Goal: Feedback & Contribution: Submit feedback/report problem

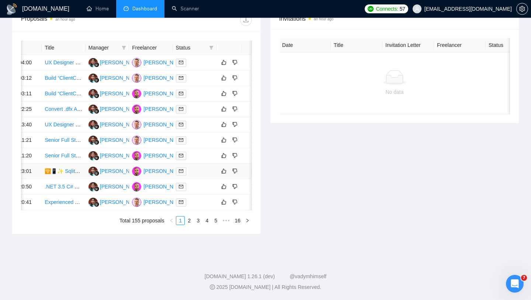
scroll to position [0, 27]
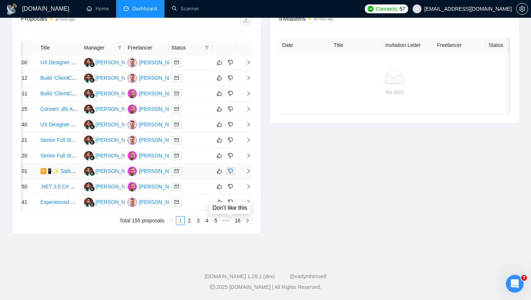
click at [230, 174] on icon "dislike" at bounding box center [230, 171] width 5 height 6
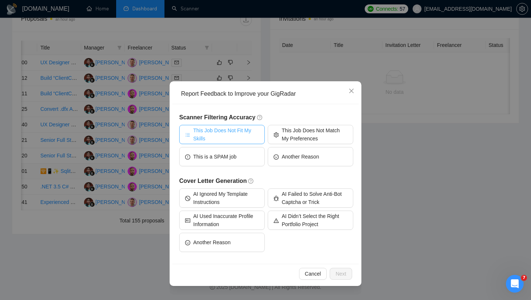
click at [233, 126] on button "This Job Does Not Fit My Skills" at bounding box center [222, 134] width 86 height 19
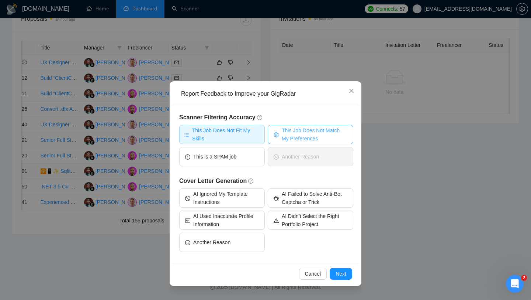
click at [306, 137] on span "This Job Does Not Match My Preferences" at bounding box center [315, 134] width 66 height 16
click at [342, 275] on span "Next" at bounding box center [341, 273] width 11 height 8
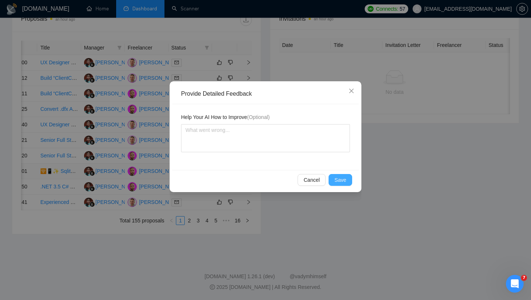
click at [344, 177] on span "Save" at bounding box center [341, 180] width 12 height 8
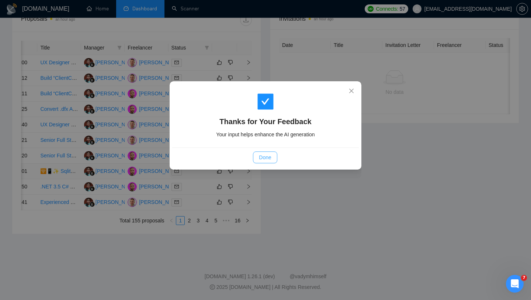
click at [266, 160] on span "Done" at bounding box center [265, 157] width 12 height 8
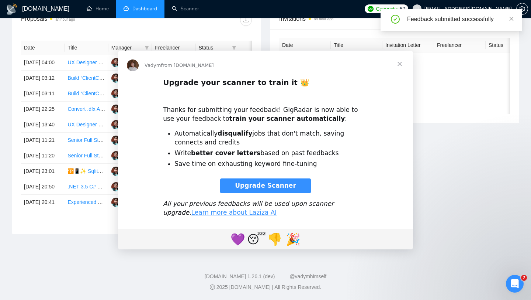
scroll to position [0, 0]
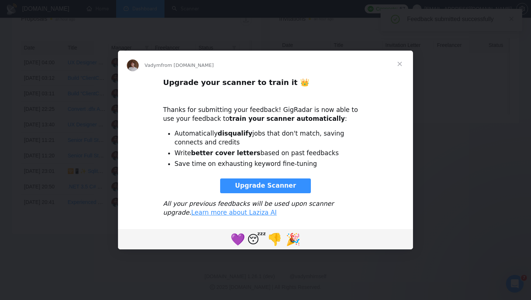
click at [400, 66] on span "Close" at bounding box center [400, 64] width 27 height 27
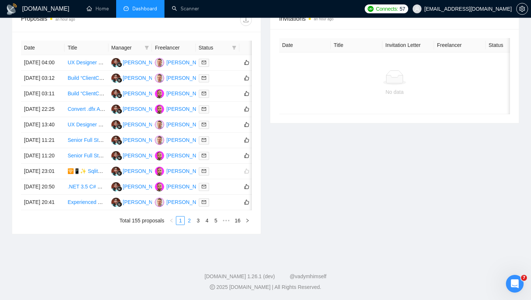
click at [189, 224] on link "2" at bounding box center [189, 220] width 8 height 8
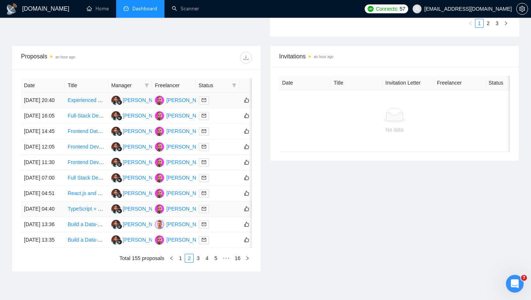
scroll to position [255, 0]
click at [220, 105] on div at bounding box center [218, 101] width 38 height 8
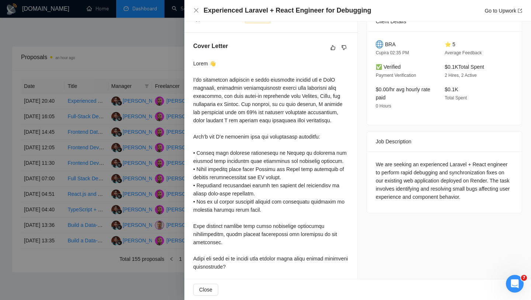
scroll to position [0, 0]
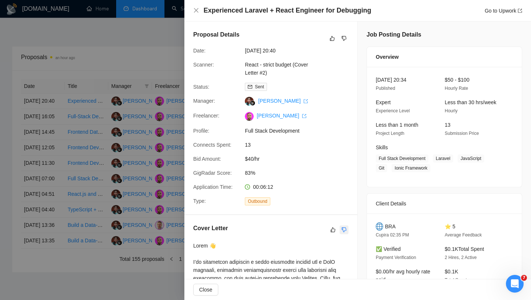
click at [347, 229] on button "button" at bounding box center [344, 229] width 9 height 9
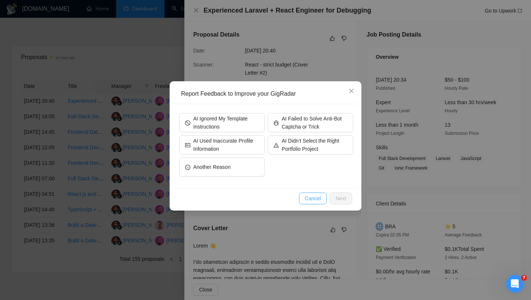
click at [317, 197] on span "Cancel" at bounding box center [313, 198] width 16 height 8
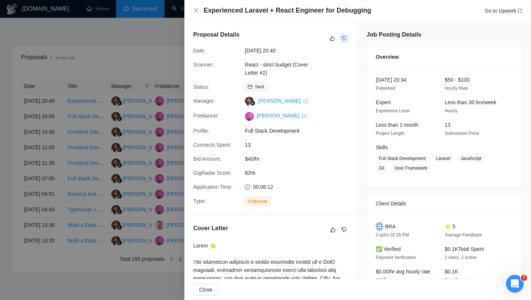
click at [345, 39] on icon "dislike" at bounding box center [344, 38] width 5 height 6
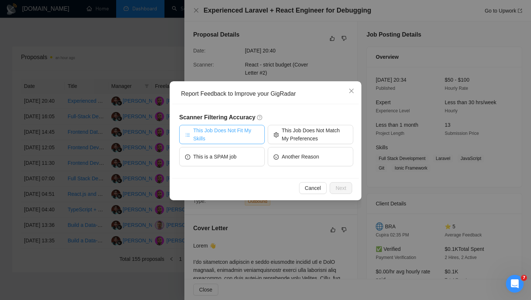
click at [249, 134] on span "This Job Does Not Fit My Skills" at bounding box center [226, 134] width 66 height 16
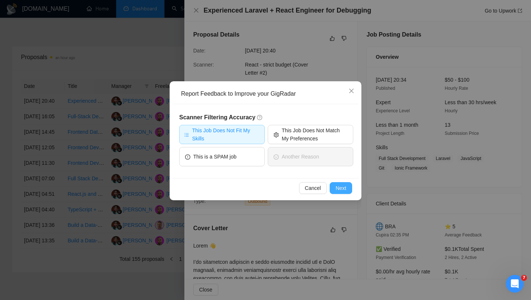
click at [338, 187] on span "Next" at bounding box center [341, 188] width 11 height 8
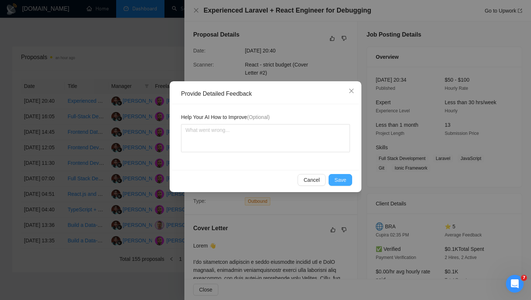
click at [342, 182] on span "Save" at bounding box center [341, 180] width 12 height 8
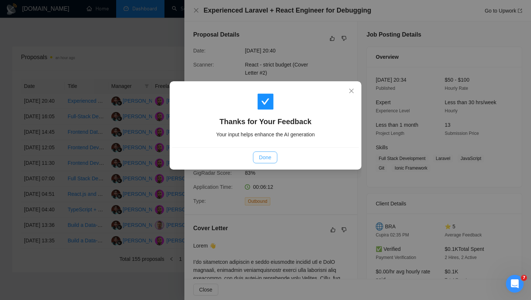
click at [274, 155] on button "Done" at bounding box center [265, 157] width 24 height 12
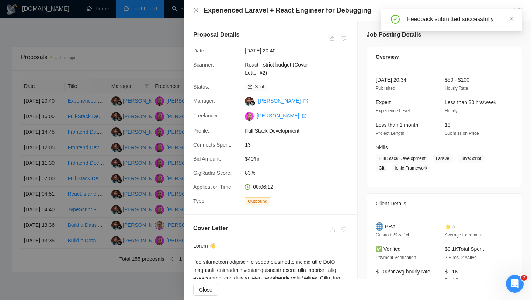
click at [193, 14] on div "Experienced Laravel + React Engineer for Debugging Go to Upwork" at bounding box center [357, 10] width 329 height 9
click at [198, 11] on icon "close" at bounding box center [196, 10] width 6 height 6
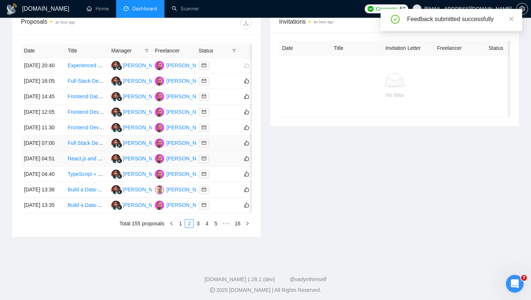
scroll to position [319, 0]
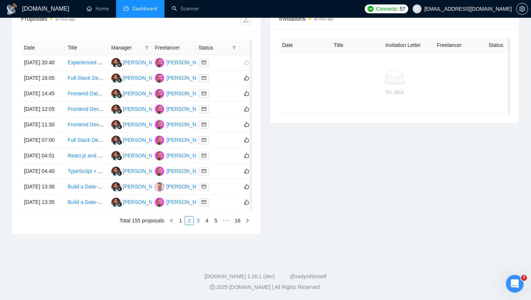
click at [198, 224] on link "3" at bounding box center [198, 220] width 8 height 8
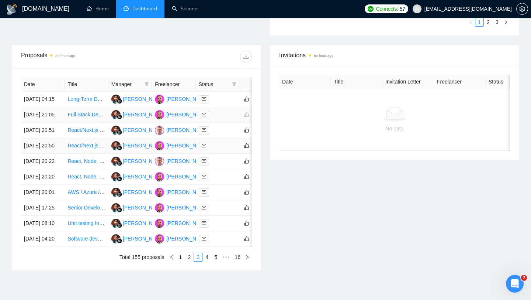
scroll to position [0, 0]
